Goal: Task Accomplishment & Management: Manage account settings

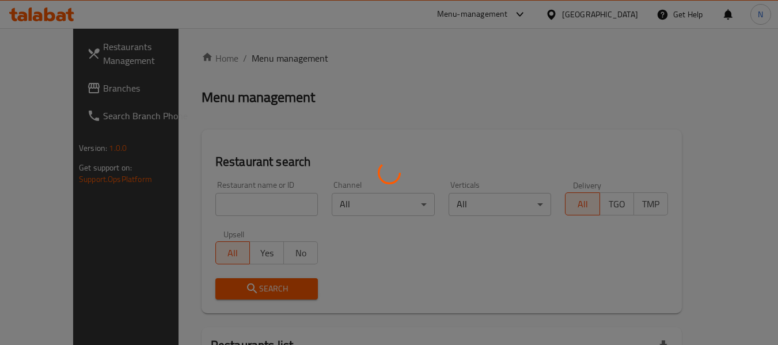
click at [83, 92] on div at bounding box center [389, 172] width 778 height 345
click at [97, 96] on div at bounding box center [389, 172] width 778 height 345
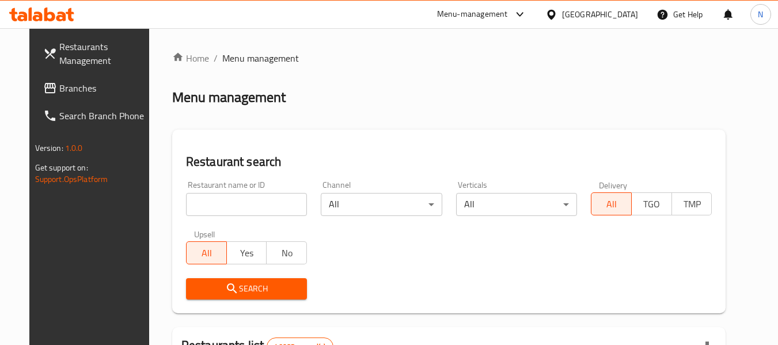
click at [88, 96] on link "Branches" at bounding box center [97, 88] width 126 height 28
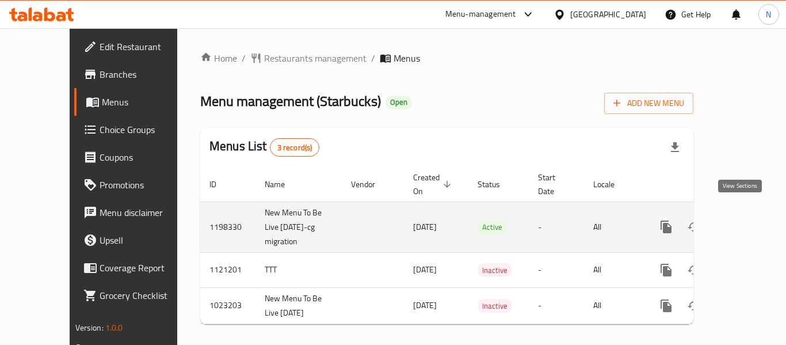
click at [743, 220] on icon "enhanced table" at bounding box center [750, 227] width 14 height 14
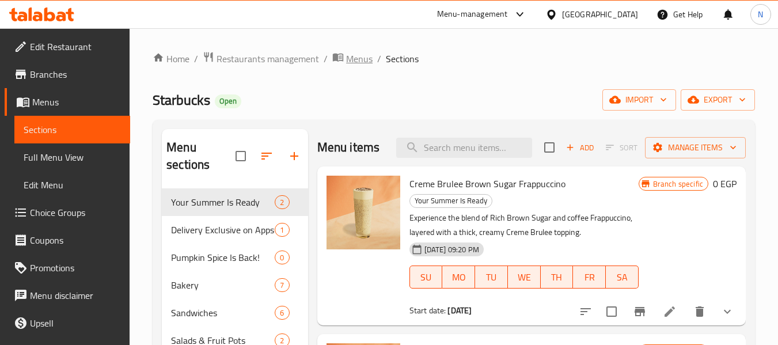
click at [358, 64] on span "Menus" at bounding box center [359, 59] width 26 height 14
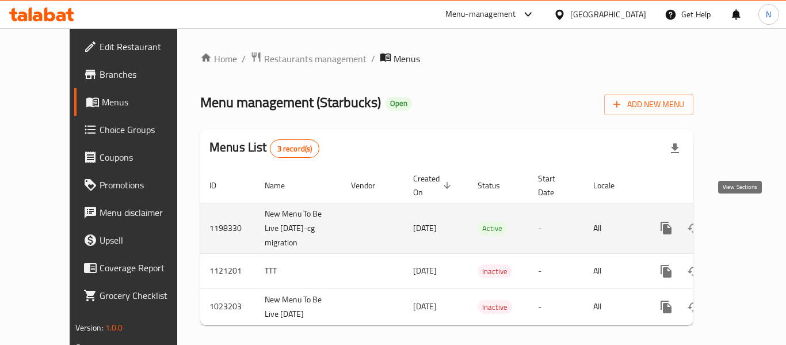
click at [743, 221] on icon "enhanced table" at bounding box center [750, 228] width 14 height 14
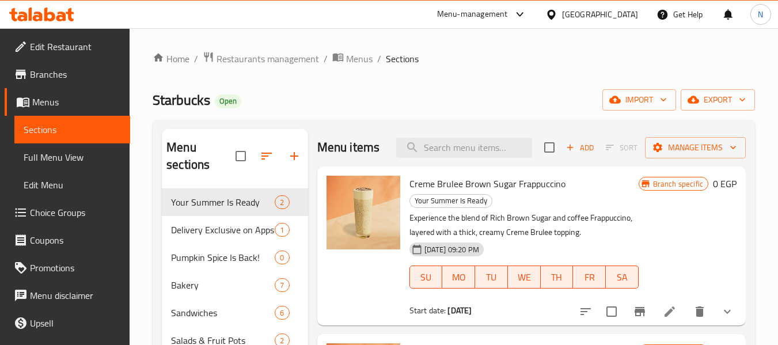
click at [357, 63] on span "Menus" at bounding box center [359, 59] width 26 height 14
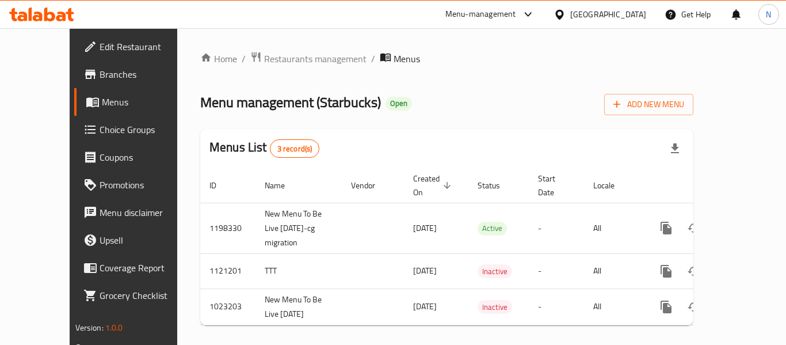
click at [506, 107] on div "Menu management ( Starbucks ) Open Add New Menu" at bounding box center [446, 102] width 493 height 26
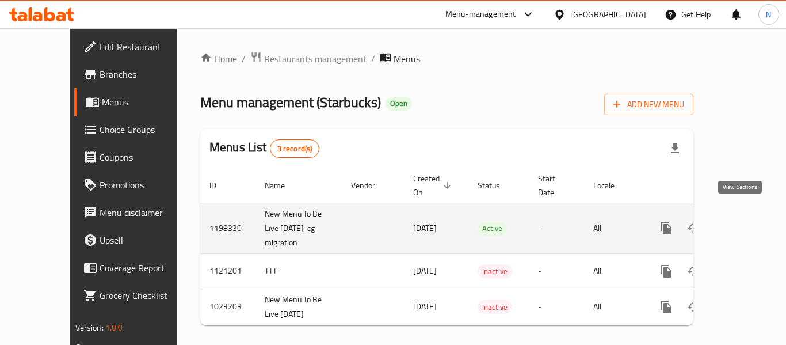
click at [746, 221] on icon "enhanced table" at bounding box center [750, 228] width 14 height 14
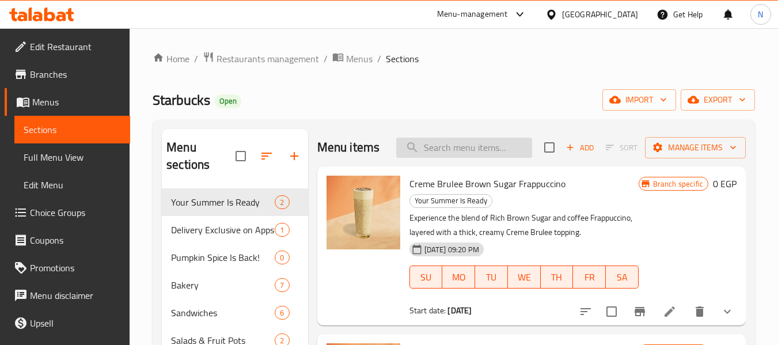
click at [515, 146] on input "search" at bounding box center [464, 148] width 136 height 20
paste input "Iced Americano"
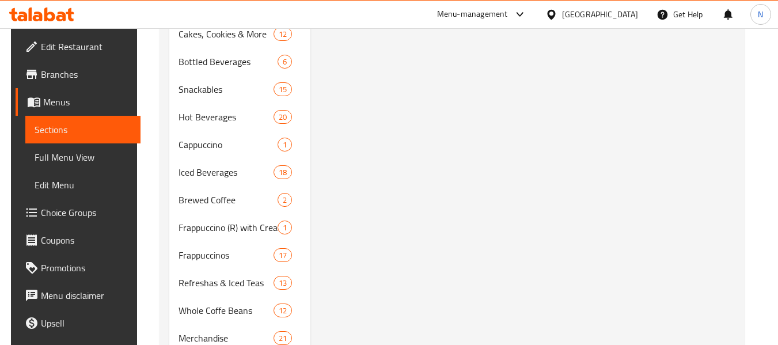
scroll to position [58, 0]
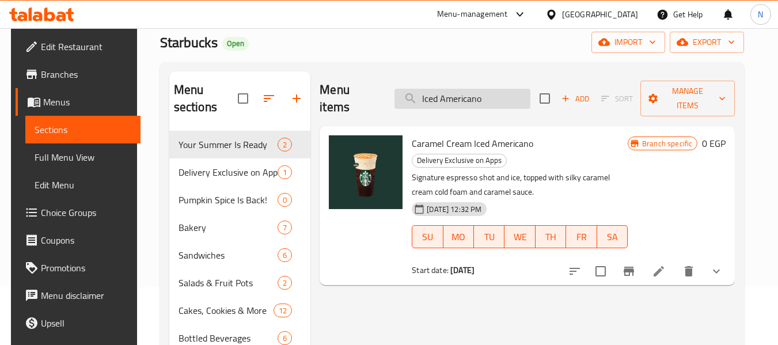
click at [478, 92] on input "Iced Americano" at bounding box center [462, 99] width 136 height 20
paste input "Tuna Sandwich"
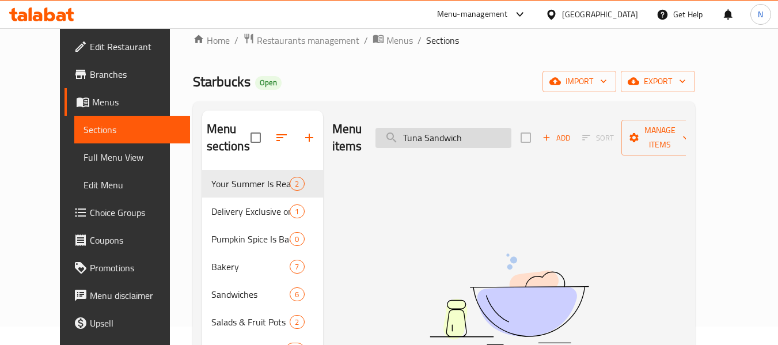
scroll to position [0, 0]
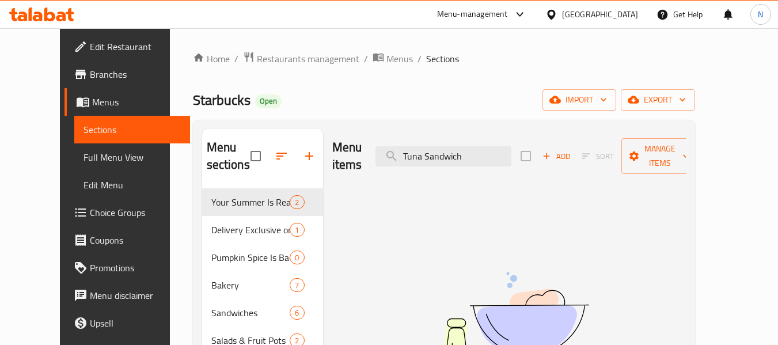
click at [468, 136] on div "Menu items Tuna Sandwich Add Sort Manage items" at bounding box center [509, 156] width 354 height 55
click at [470, 146] on input "Tuna Sandwich" at bounding box center [443, 156] width 136 height 20
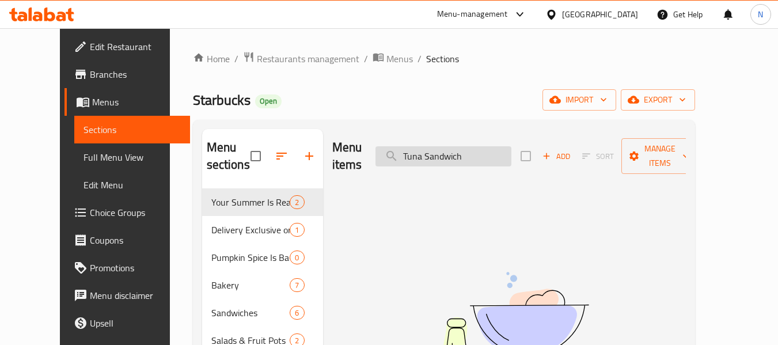
paste input "COFFEE FRAPPUCCINO"
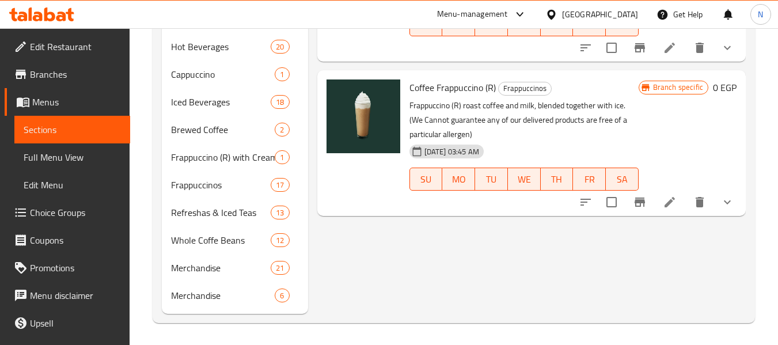
scroll to position [405, 0]
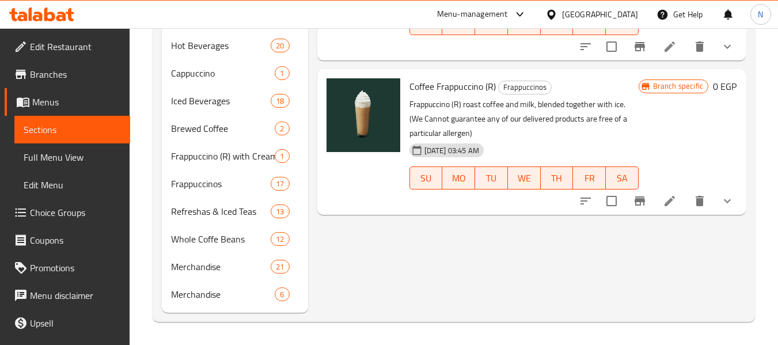
click at [735, 197] on button "show more" at bounding box center [727, 201] width 28 height 28
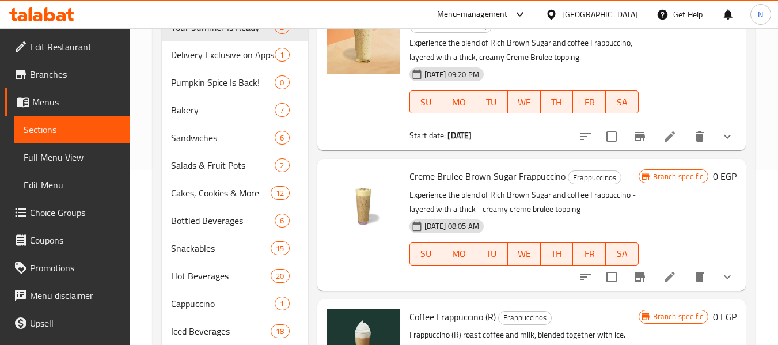
scroll to position [0, 0]
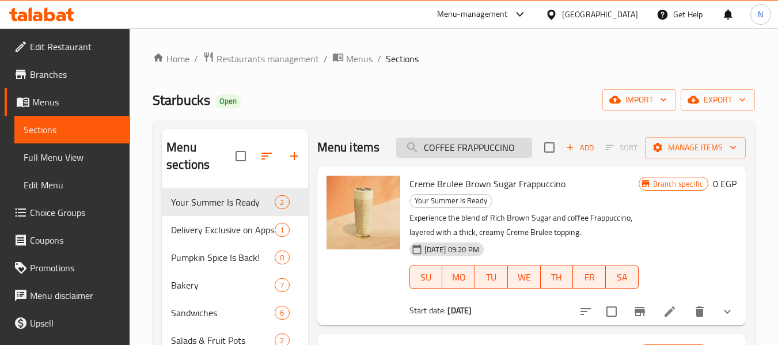
click at [489, 147] on input "COFFEE FRAPPUCCINO" at bounding box center [464, 148] width 136 height 20
paste input "Tuna Panini Sandwich"
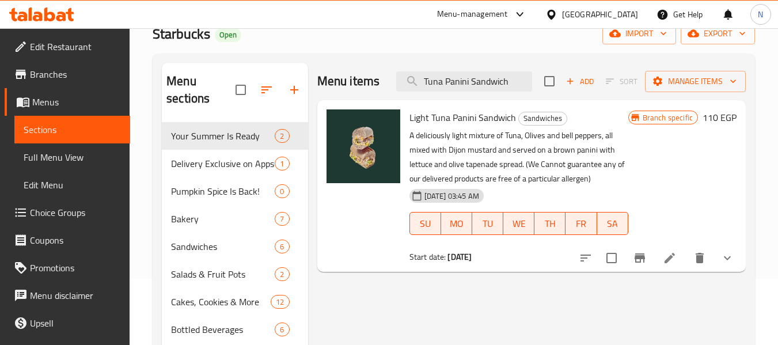
scroll to position [58, 0]
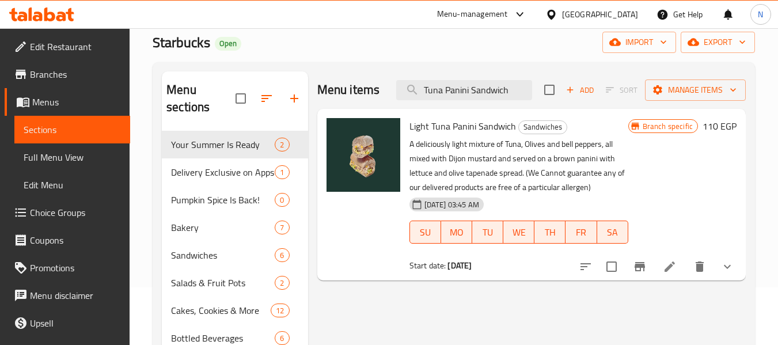
type input "Tuna Panini Sandwich"
click at [735, 269] on button "show more" at bounding box center [727, 267] width 28 height 28
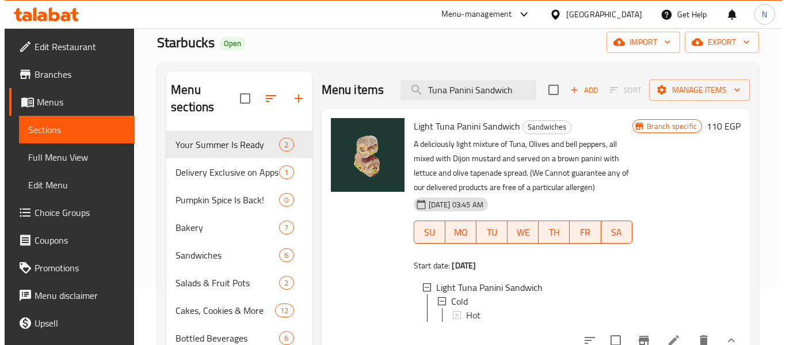
scroll to position [173, 0]
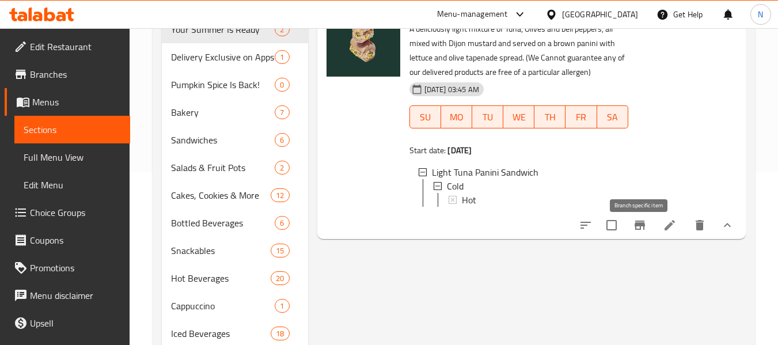
click at [633, 232] on icon "Branch-specific-item" at bounding box center [640, 225] width 14 height 14
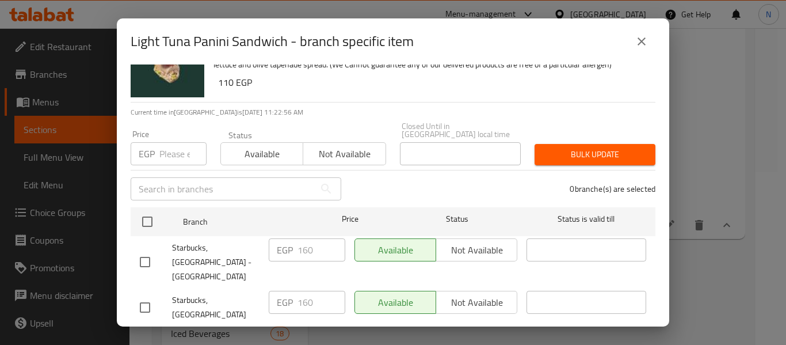
scroll to position [0, 0]
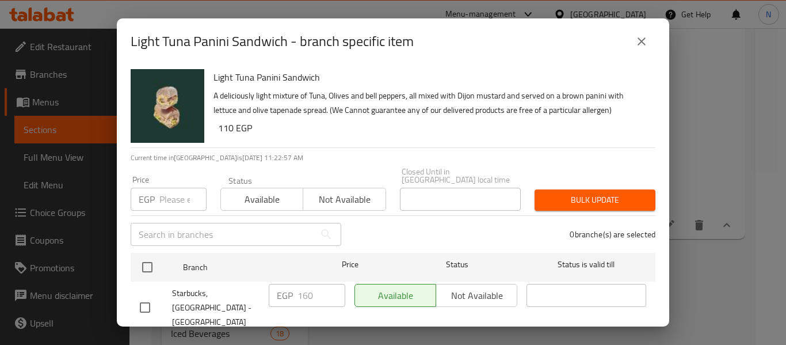
click at [755, 128] on div "Light Tuna Panini Sandwich - branch specific item Light Tuna Panini Sandwich A …" at bounding box center [393, 172] width 786 height 345
click at [652, 41] on button "close" at bounding box center [642, 42] width 28 height 28
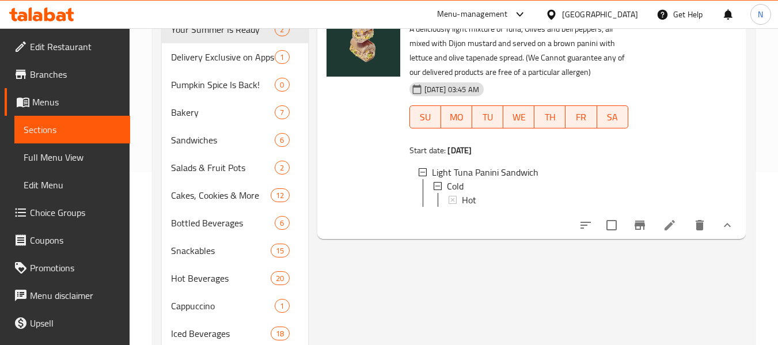
click at [635, 230] on icon "Branch-specific-item" at bounding box center [639, 225] width 10 height 9
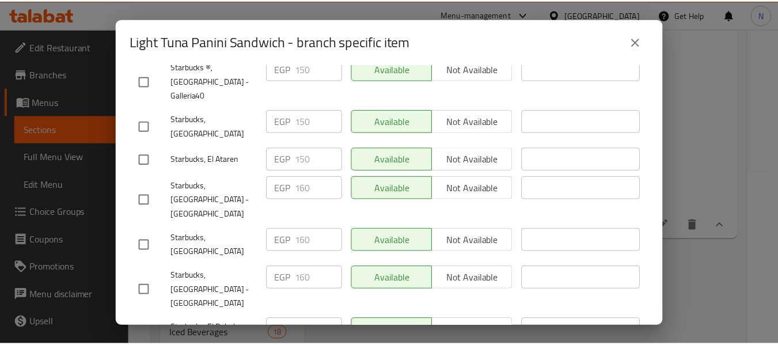
scroll to position [2118, 0]
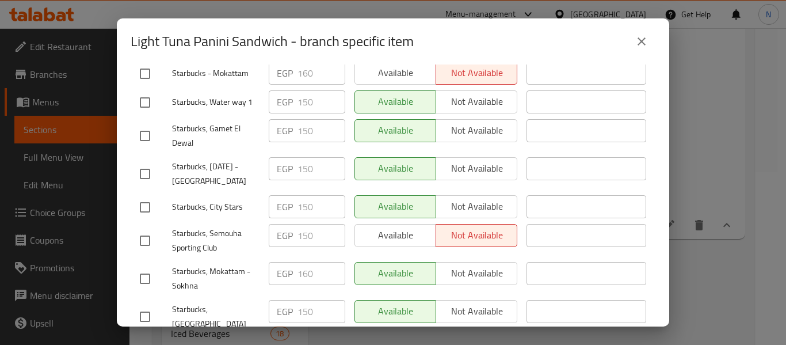
click at [637, 38] on icon "close" at bounding box center [642, 42] width 14 height 14
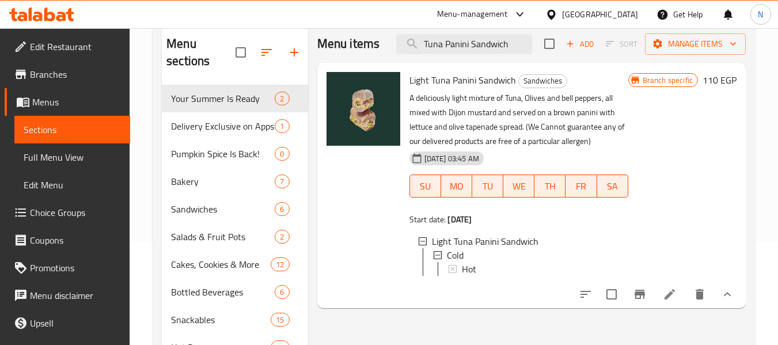
scroll to position [0, 0]
